Goal: Book appointment/travel/reservation

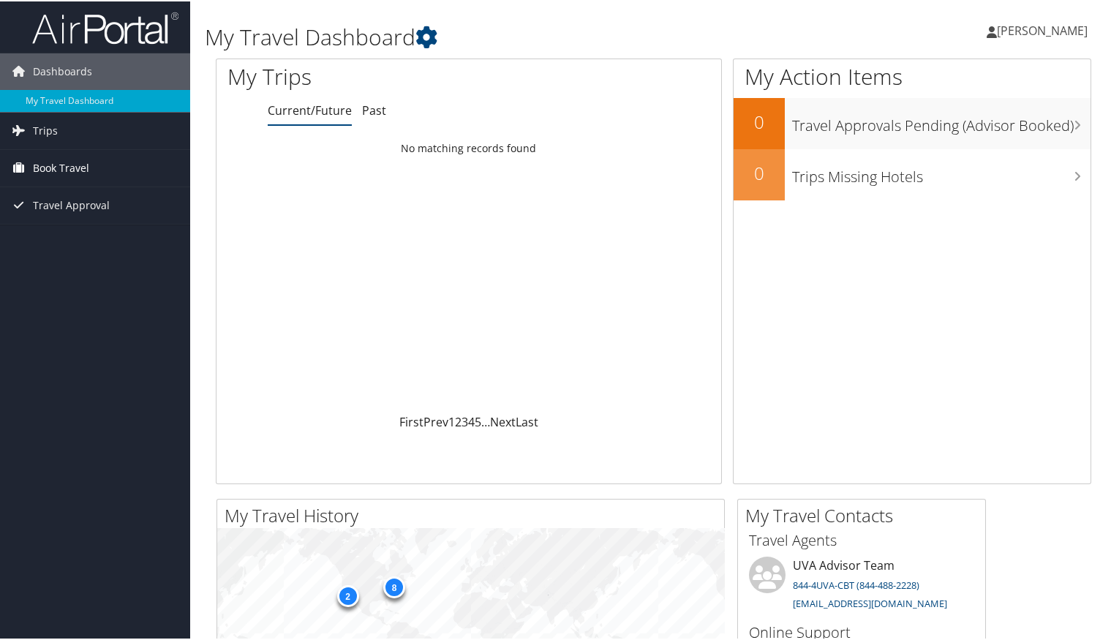
click at [46, 168] on span "Book Travel" at bounding box center [61, 166] width 56 height 37
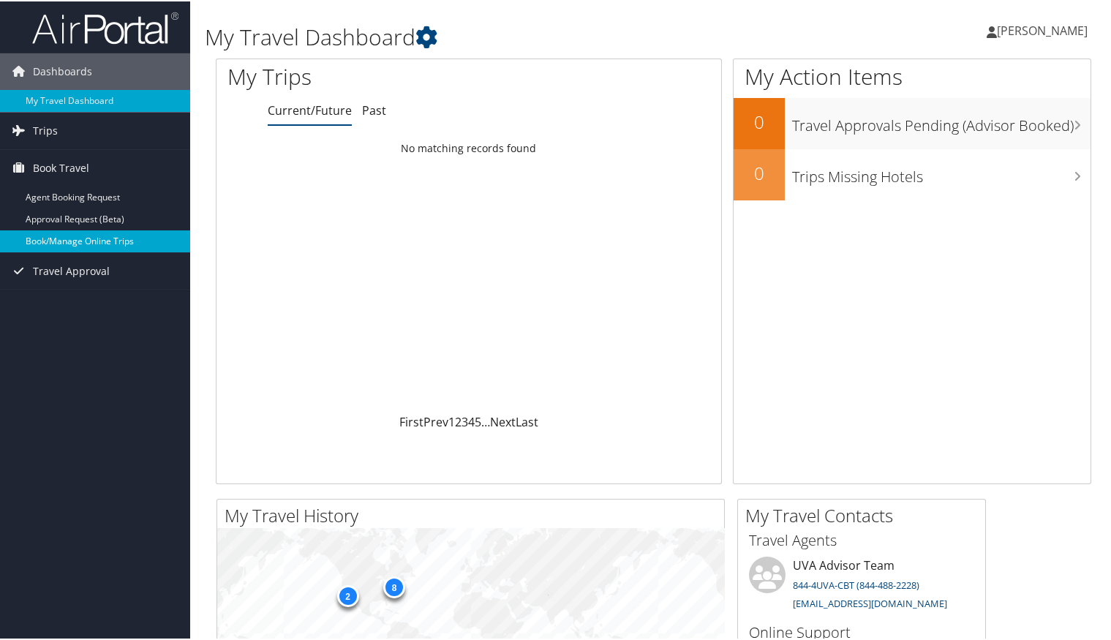
click at [44, 239] on link "Book/Manage Online Trips" at bounding box center [95, 240] width 190 height 22
